Goal: Information Seeking & Learning: Learn about a topic

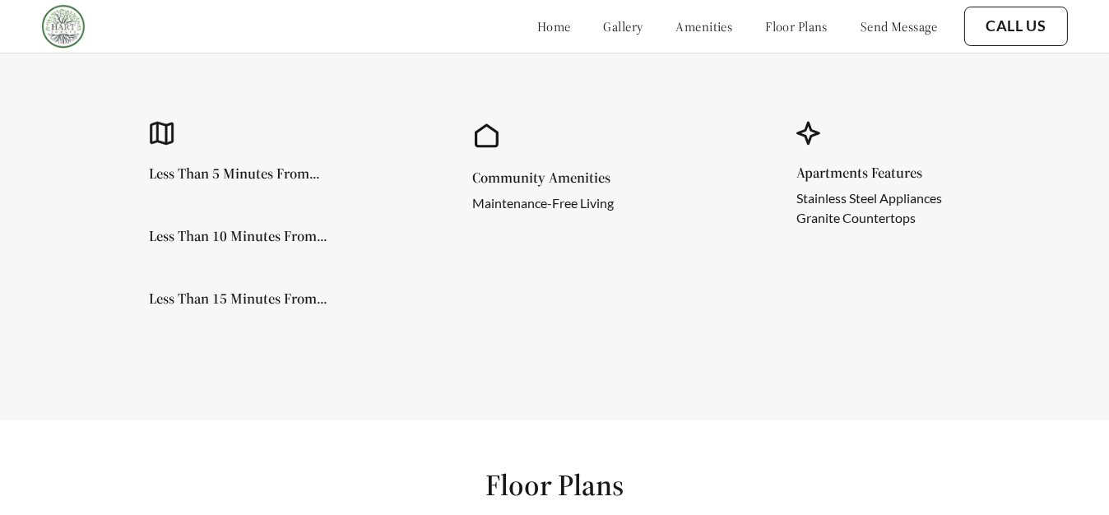
scroll to position [748, 0]
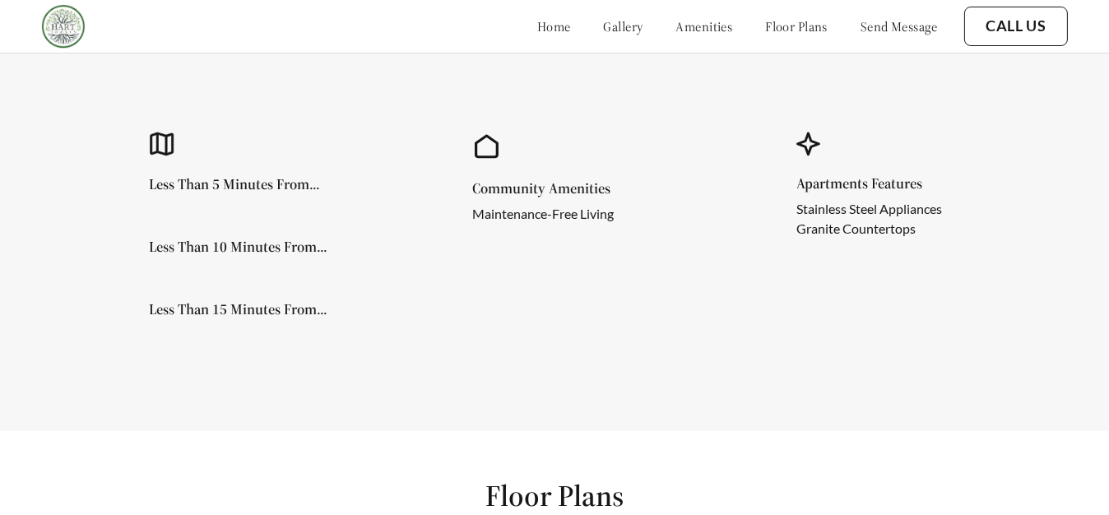
drag, startPoint x: 283, startPoint y: 180, endPoint x: 358, endPoint y: 257, distance: 107.6
click at [283, 180] on h5 "Less Than 5 Minutes From..." at bounding box center [234, 184] width 171 height 15
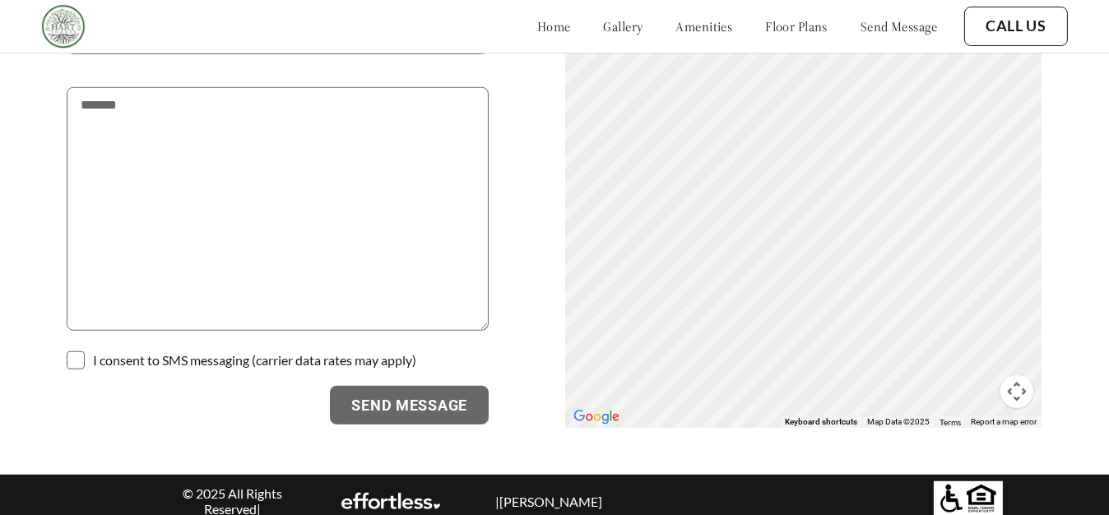
scroll to position [1691, 0]
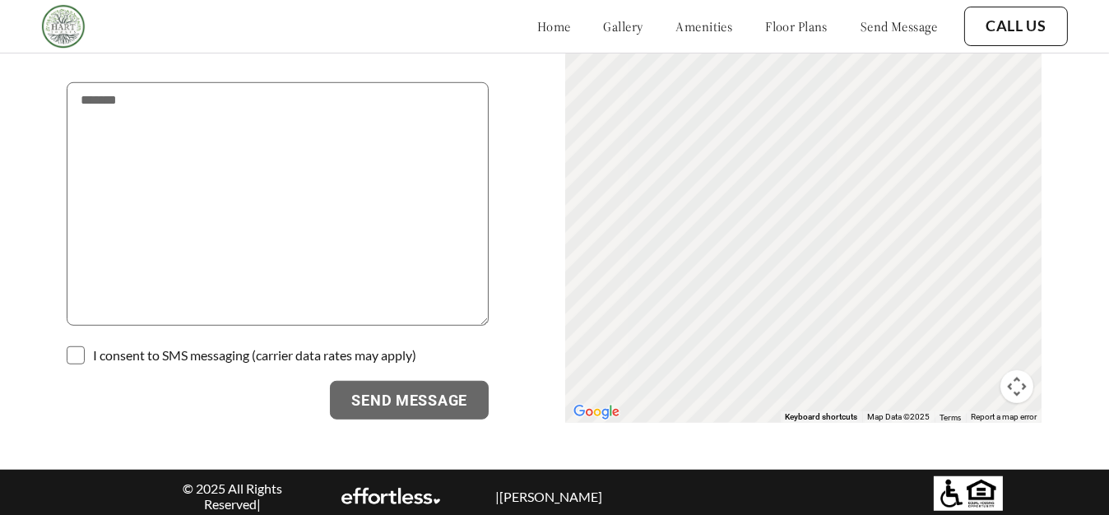
click at [604, 33] on link "gallery" at bounding box center [623, 26] width 39 height 16
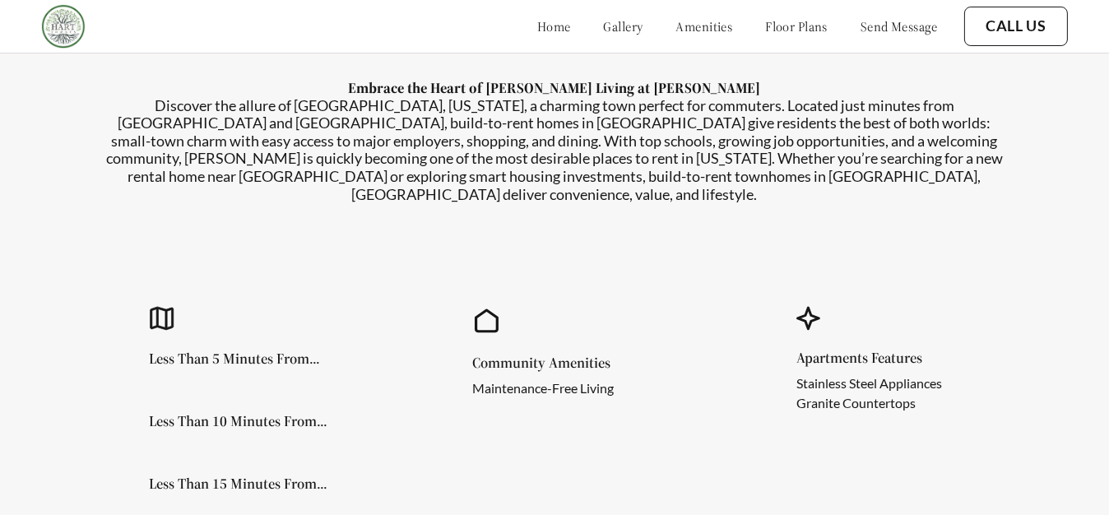
scroll to position [526, 0]
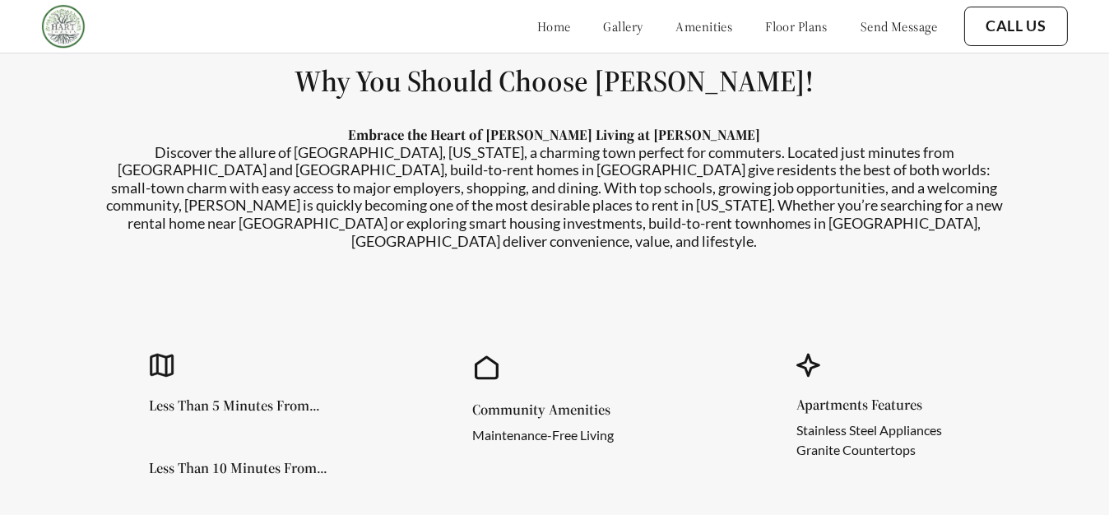
click at [604, 28] on link "gallery" at bounding box center [623, 26] width 39 height 16
click at [604, 25] on link "gallery" at bounding box center [623, 26] width 39 height 16
click at [685, 26] on link "amenities" at bounding box center [704, 26] width 57 height 16
click at [604, 28] on link "gallery" at bounding box center [623, 26] width 39 height 16
click at [676, 29] on link "amenities" at bounding box center [704, 26] width 57 height 16
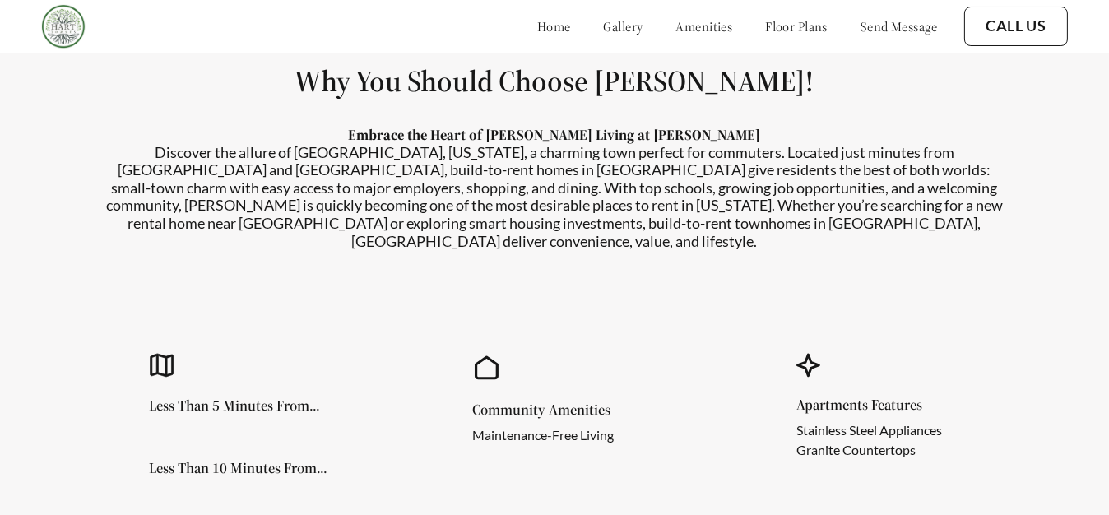
click at [777, 30] on link "floor plans" at bounding box center [796, 26] width 62 height 16
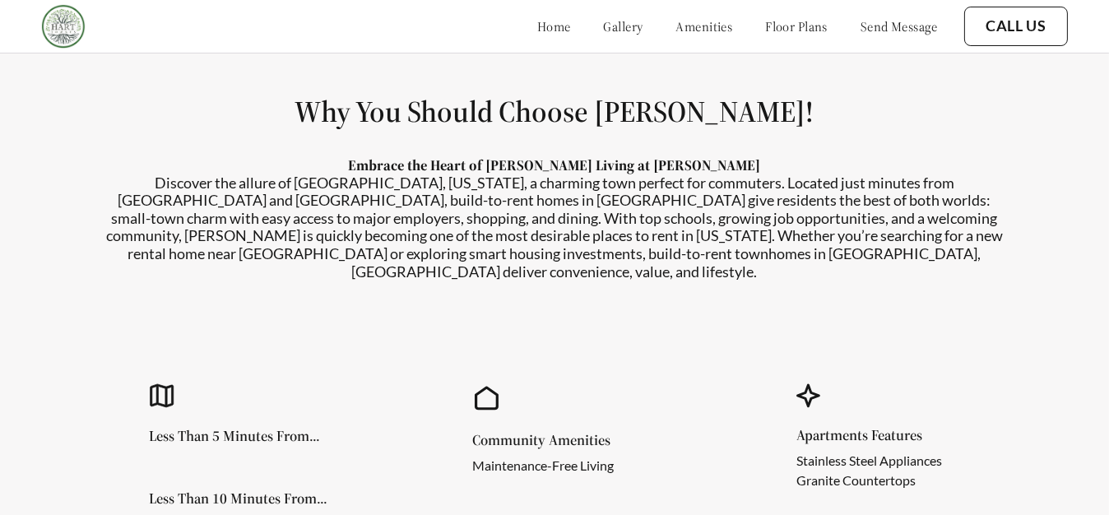
scroll to position [523, 0]
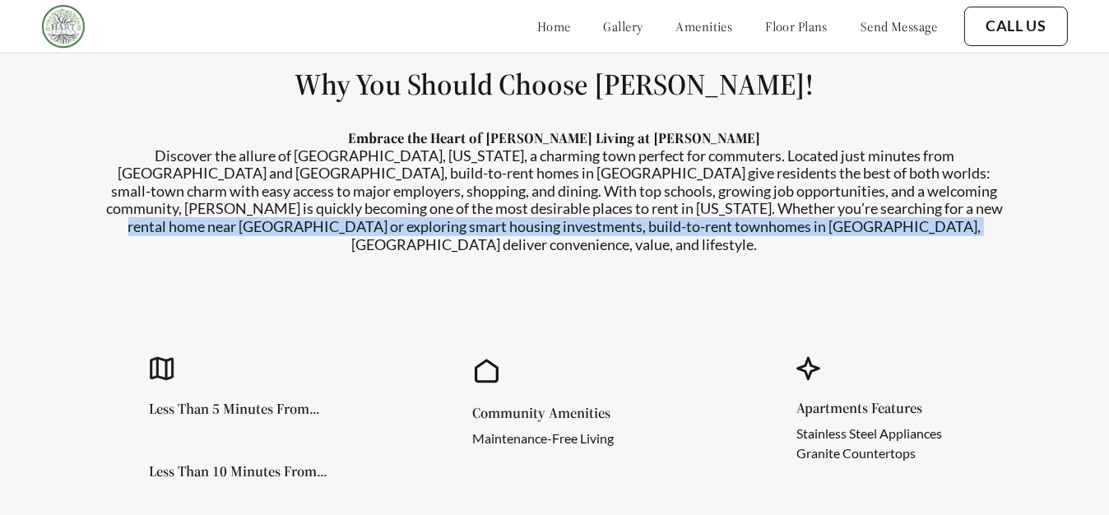
drag, startPoint x: 833, startPoint y: 224, endPoint x: 862, endPoint y: 243, distance: 34.9
click at [862, 243] on p "Discover the allure of [GEOGRAPHIC_DATA], [US_STATE], a charming town perfect f…" at bounding box center [554, 200] width 905 height 107
drag, startPoint x: 862, startPoint y: 243, endPoint x: 845, endPoint y: 240, distance: 17.6
copy p "or exploring smart housing investments, build-to-rent townhomes in [GEOGRAPHIC_…"
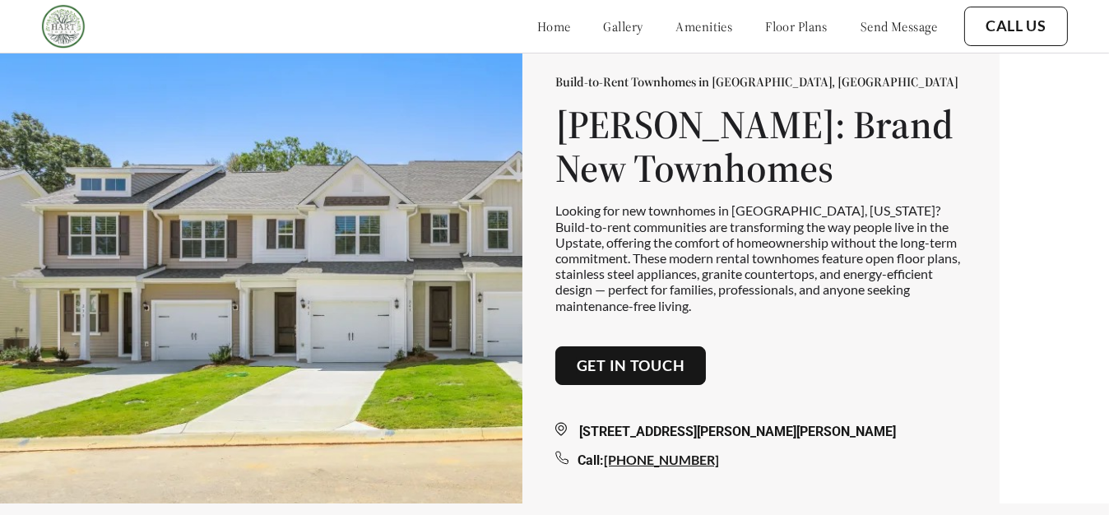
scroll to position [0, 0]
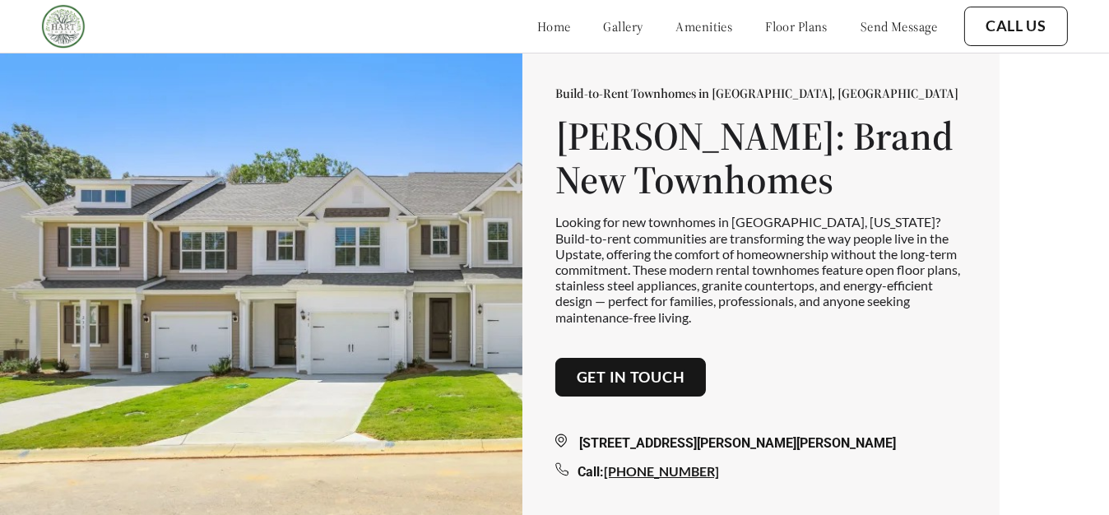
drag, startPoint x: 666, startPoint y: 380, endPoint x: 709, endPoint y: 382, distance: 42.8
click at [666, 380] on link "Get in touch" at bounding box center [630, 377] width 109 height 18
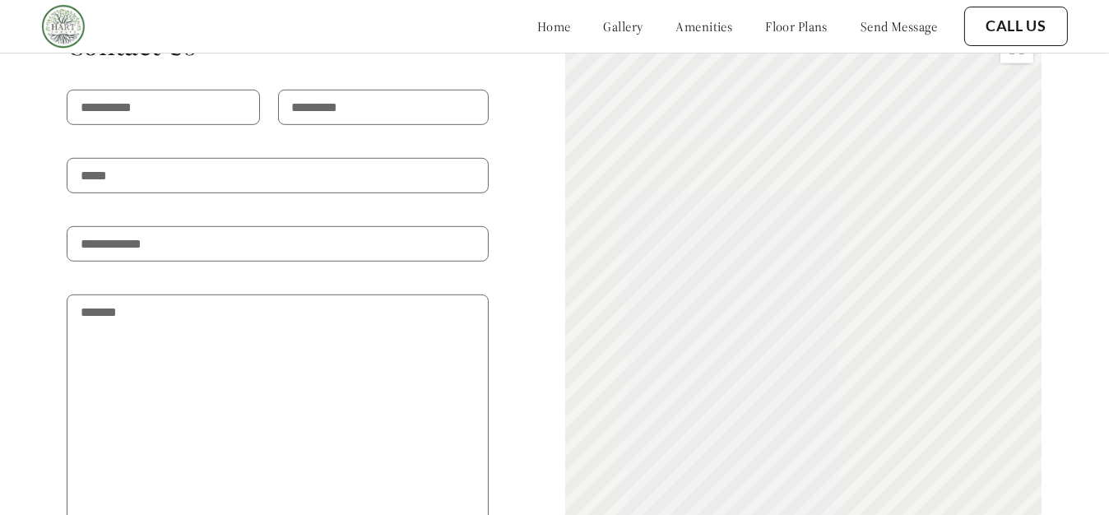
scroll to position [1494, 0]
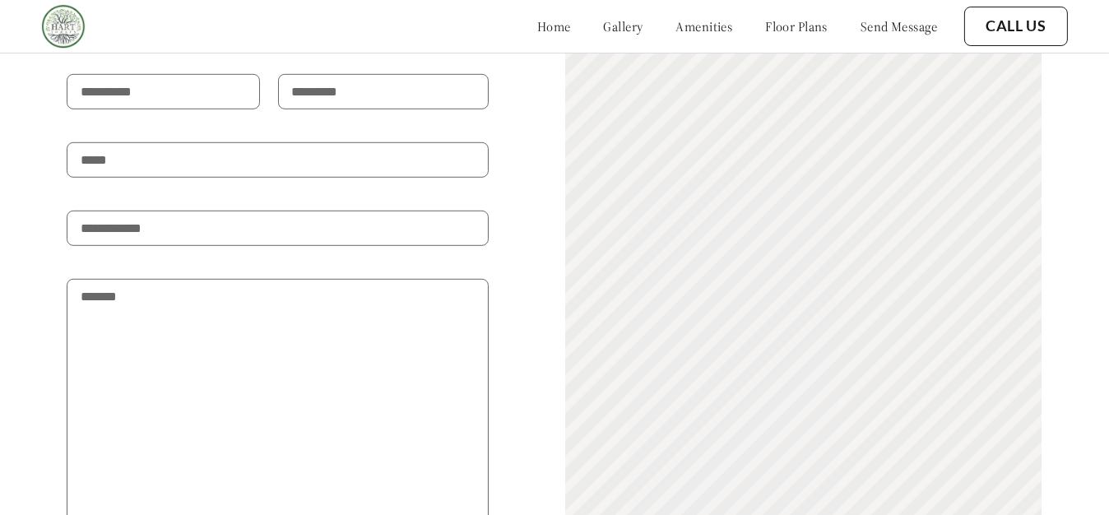
click at [1006, 31] on link "Call Us" at bounding box center [1015, 26] width 61 height 18
